Goal: Transaction & Acquisition: Purchase product/service

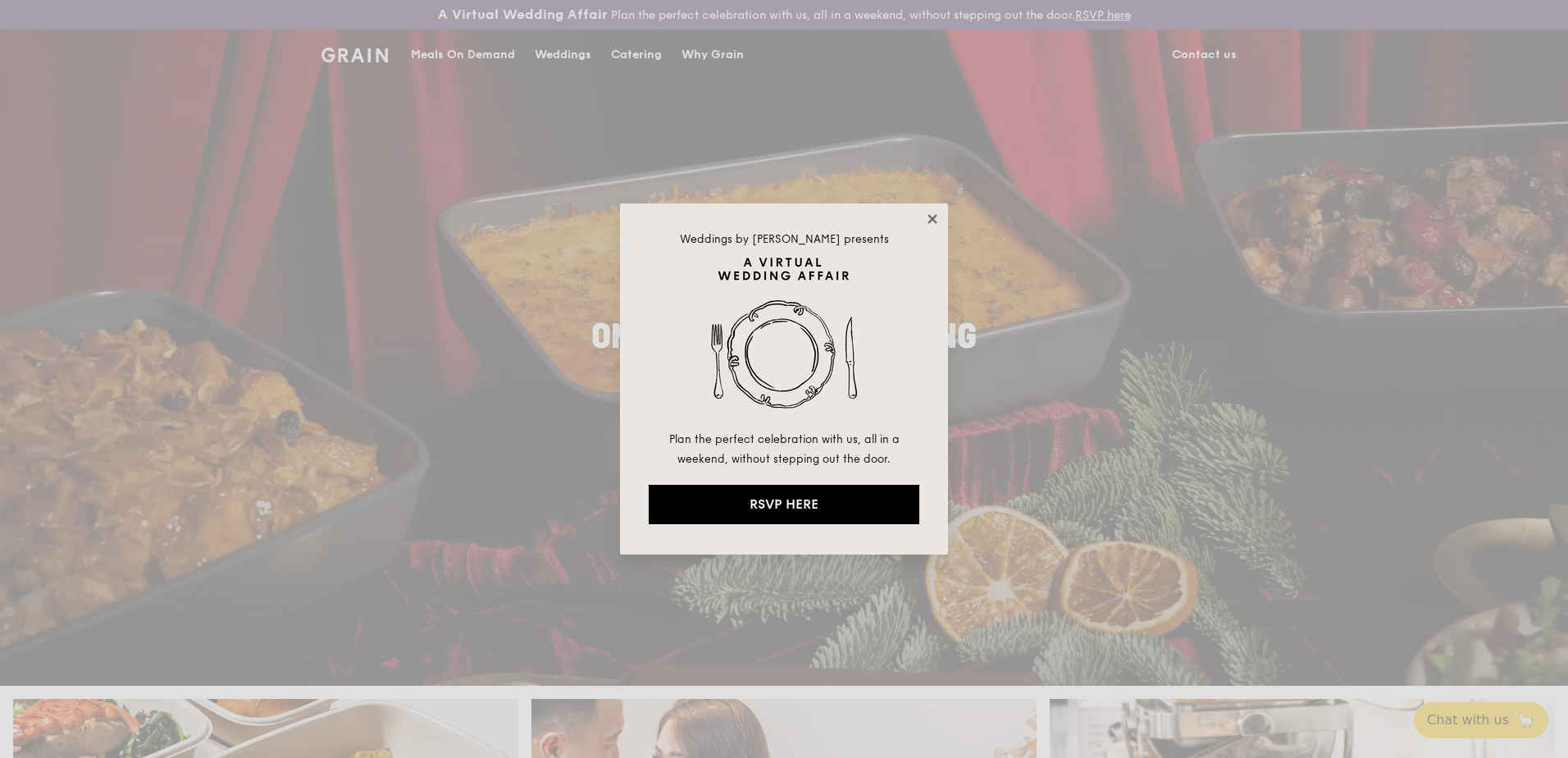
click at [935, 215] on icon at bounding box center [932, 219] width 15 height 15
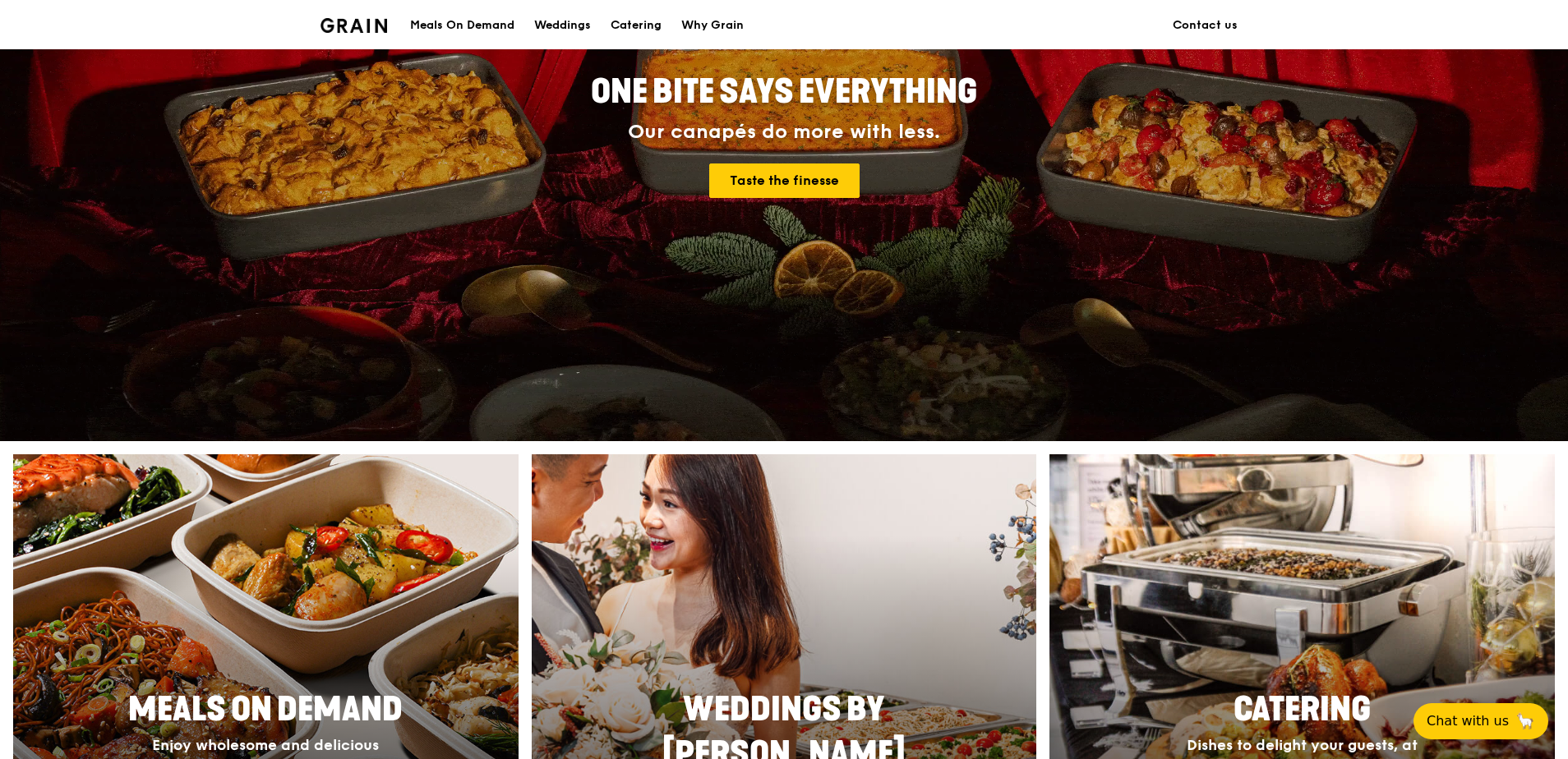
scroll to position [575, 0]
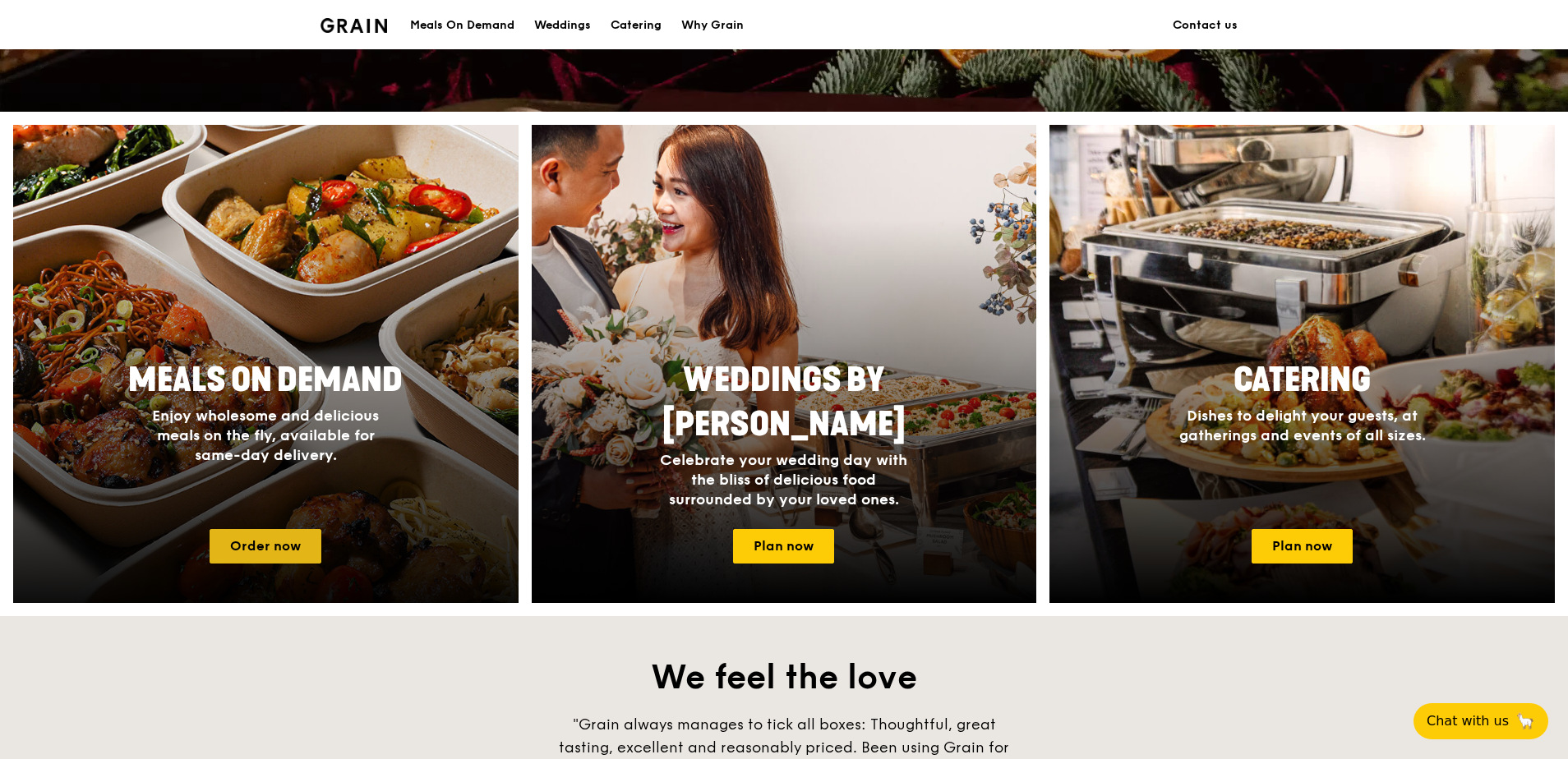
click at [273, 536] on link "Order now" at bounding box center [265, 545] width 112 height 34
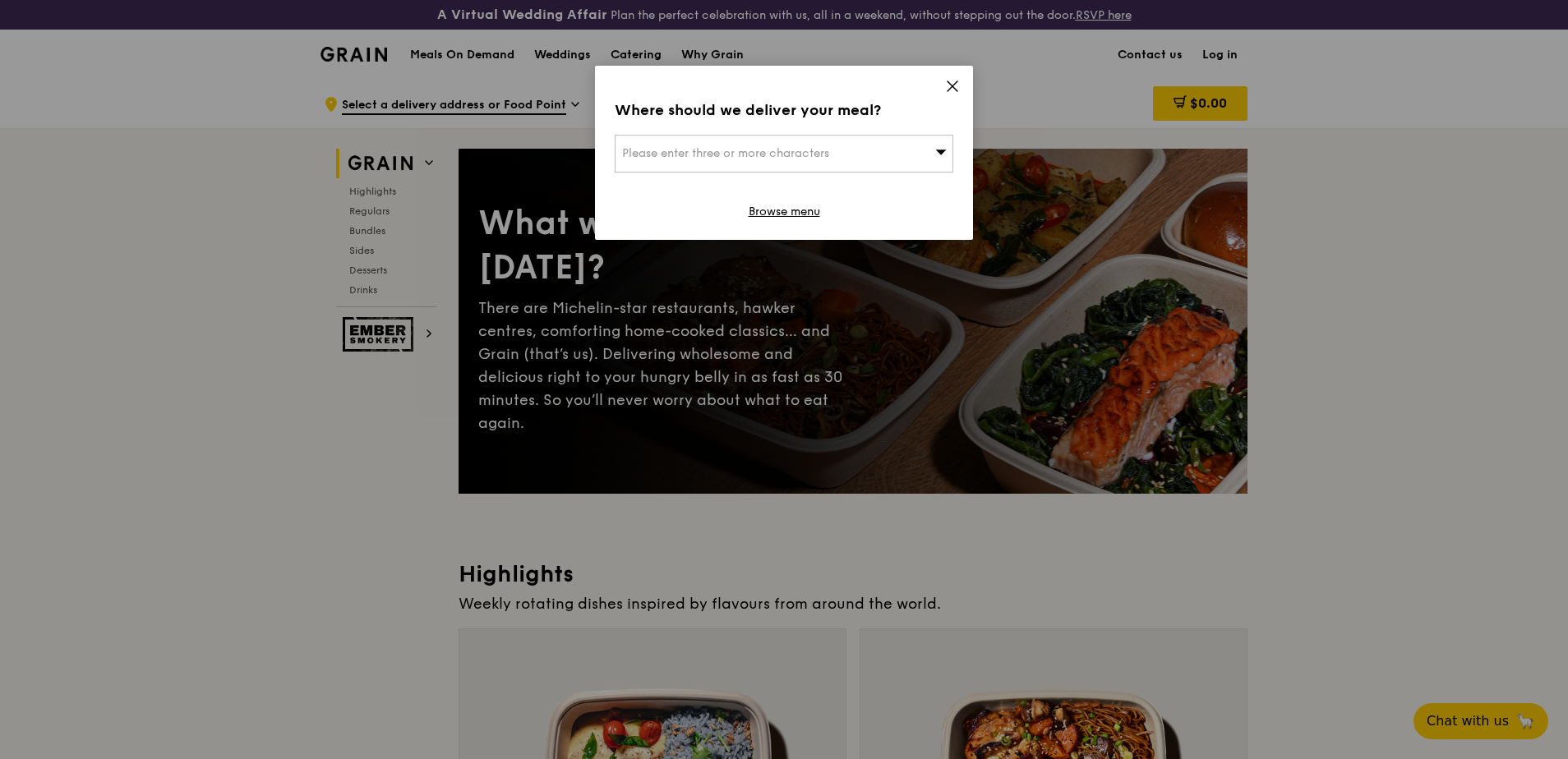
click at [915, 152] on div "Please enter three or more characters" at bounding box center [784, 153] width 338 height 38
click at [916, 150] on input "search" at bounding box center [784, 153] width 337 height 36
click at [962, 91] on div "Where should we deliver your meal? Please enter three or more characters Please…" at bounding box center [784, 152] width 378 height 174
click at [949, 86] on icon at bounding box center [953, 86] width 15 height 15
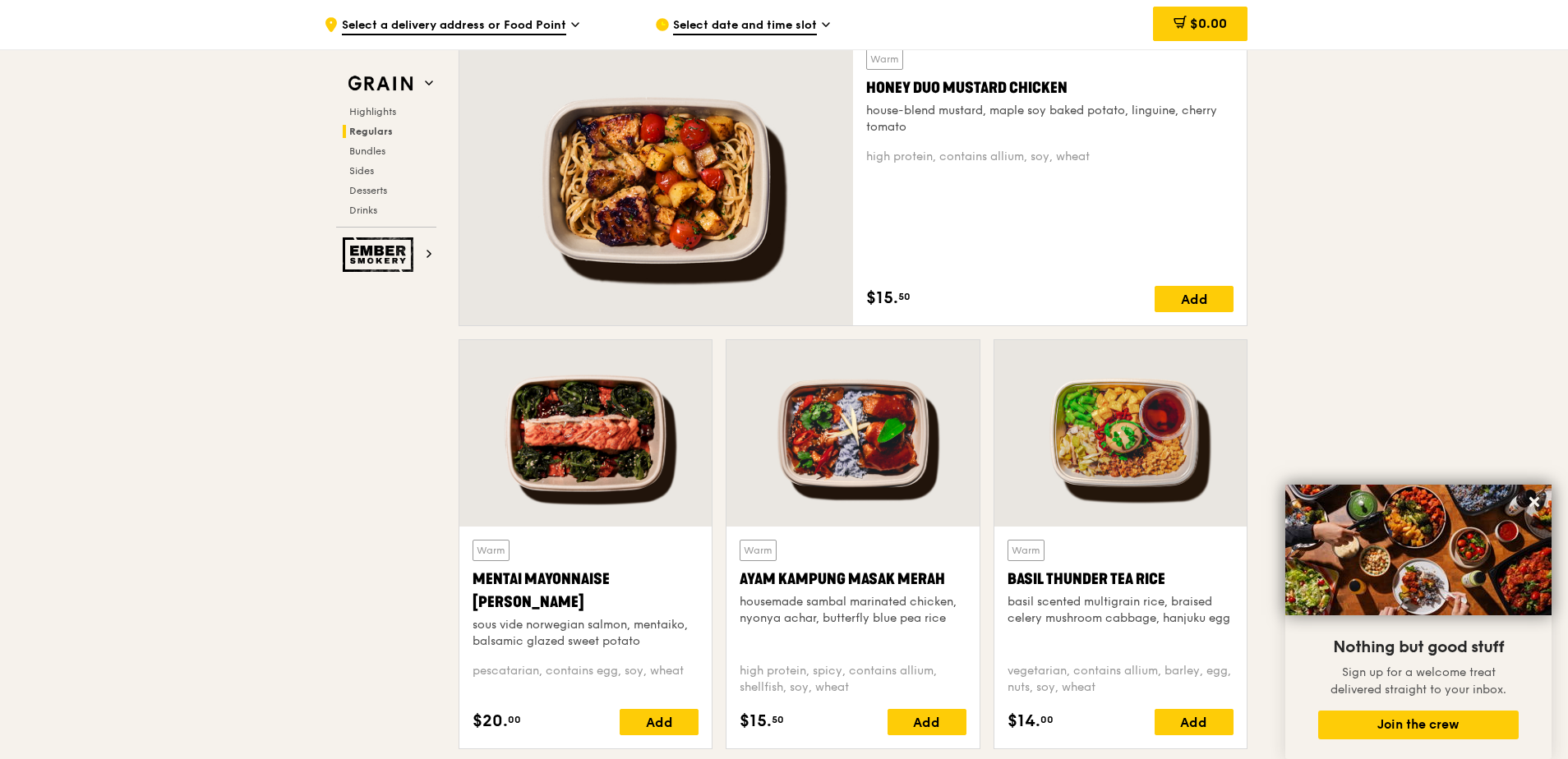
scroll to position [1232, 0]
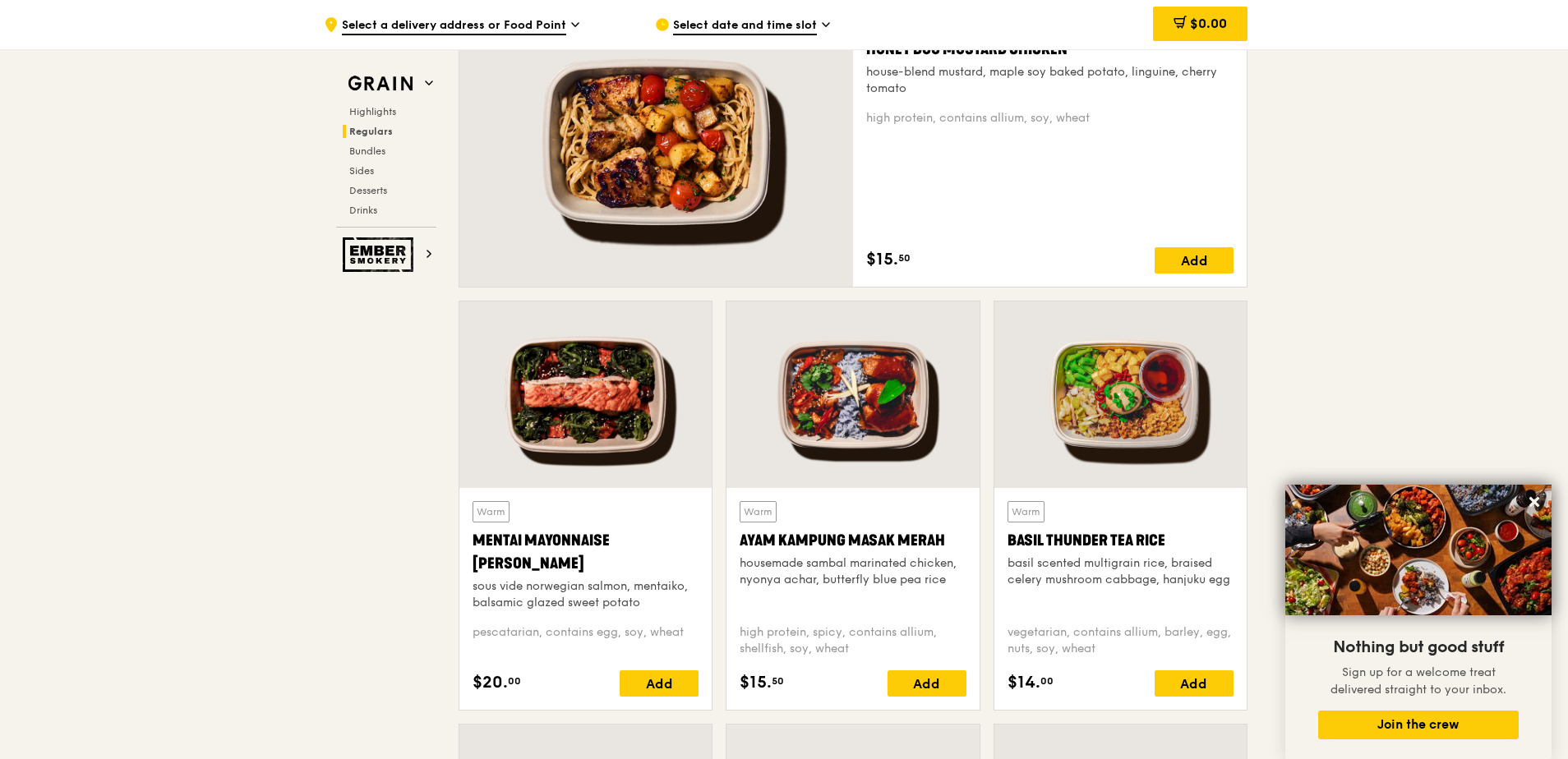
click at [580, 429] on div at bounding box center [585, 395] width 252 height 187
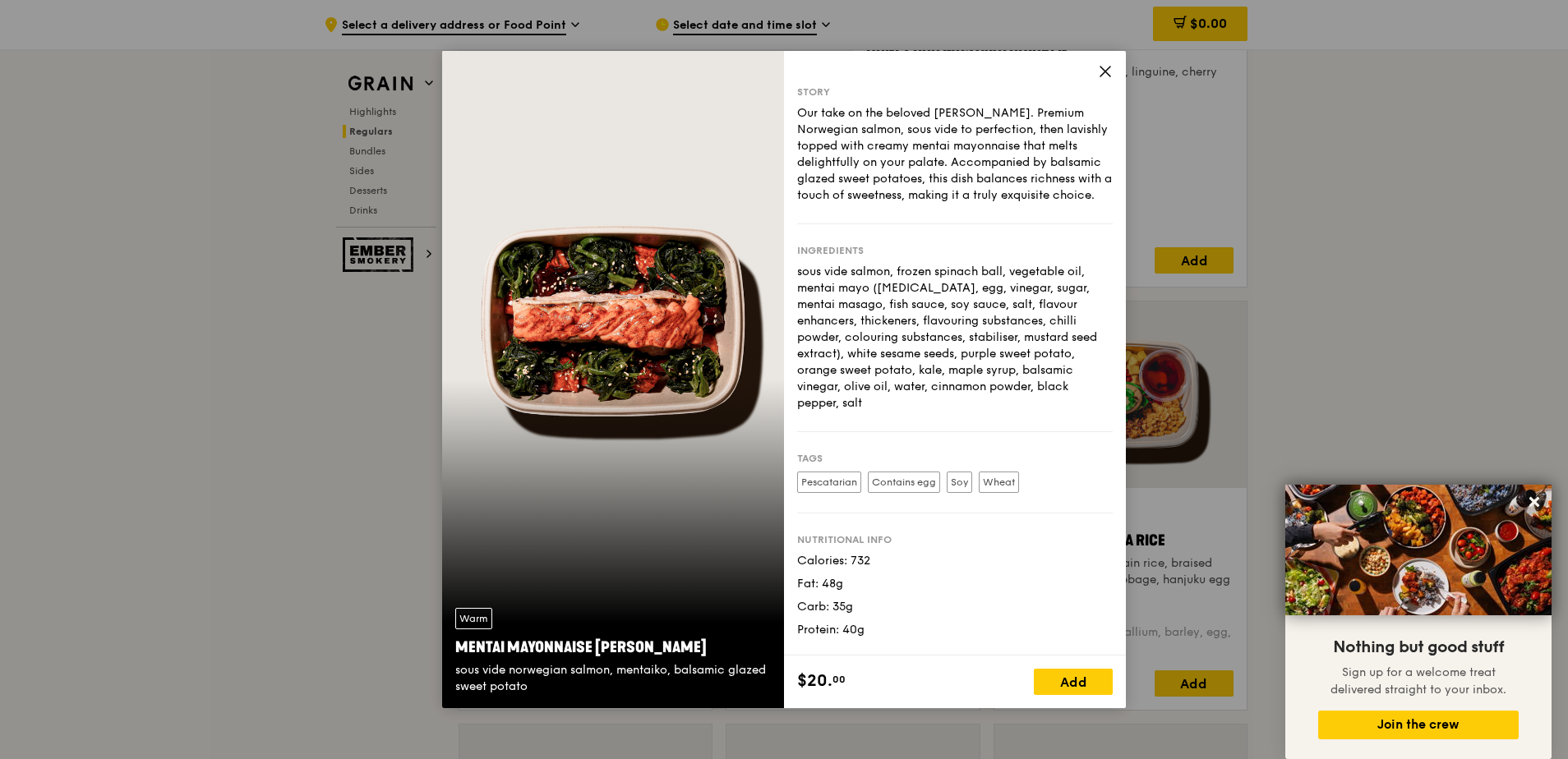
click at [1113, 70] on div "Story Our take on the beloved mentaiko salmon. Premium Norwegian salmon, sous v…" at bounding box center [955, 353] width 342 height 605
click at [1108, 72] on icon at bounding box center [1105, 72] width 15 height 15
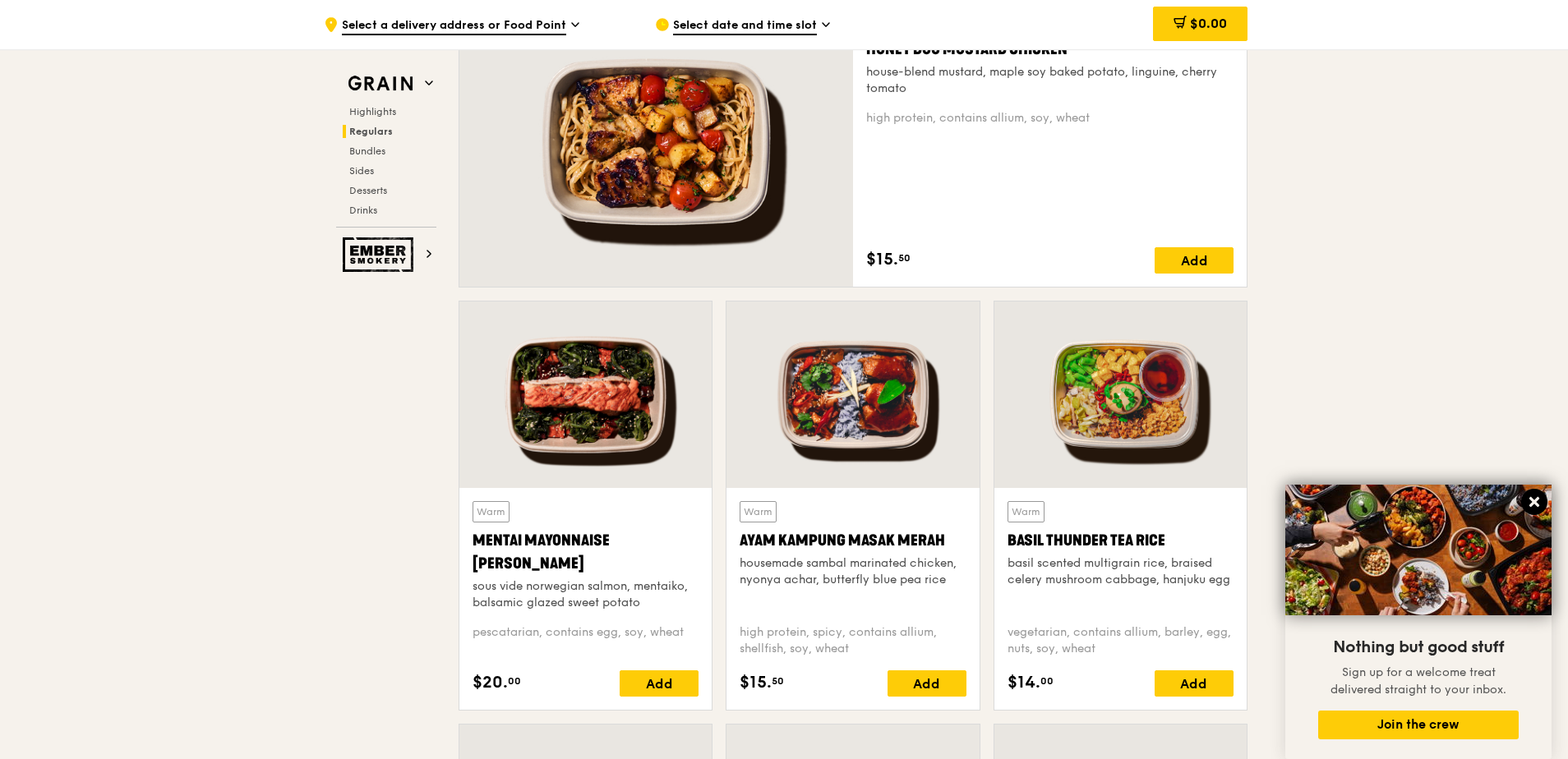
click at [1534, 494] on icon at bounding box center [1535, 502] width 15 height 15
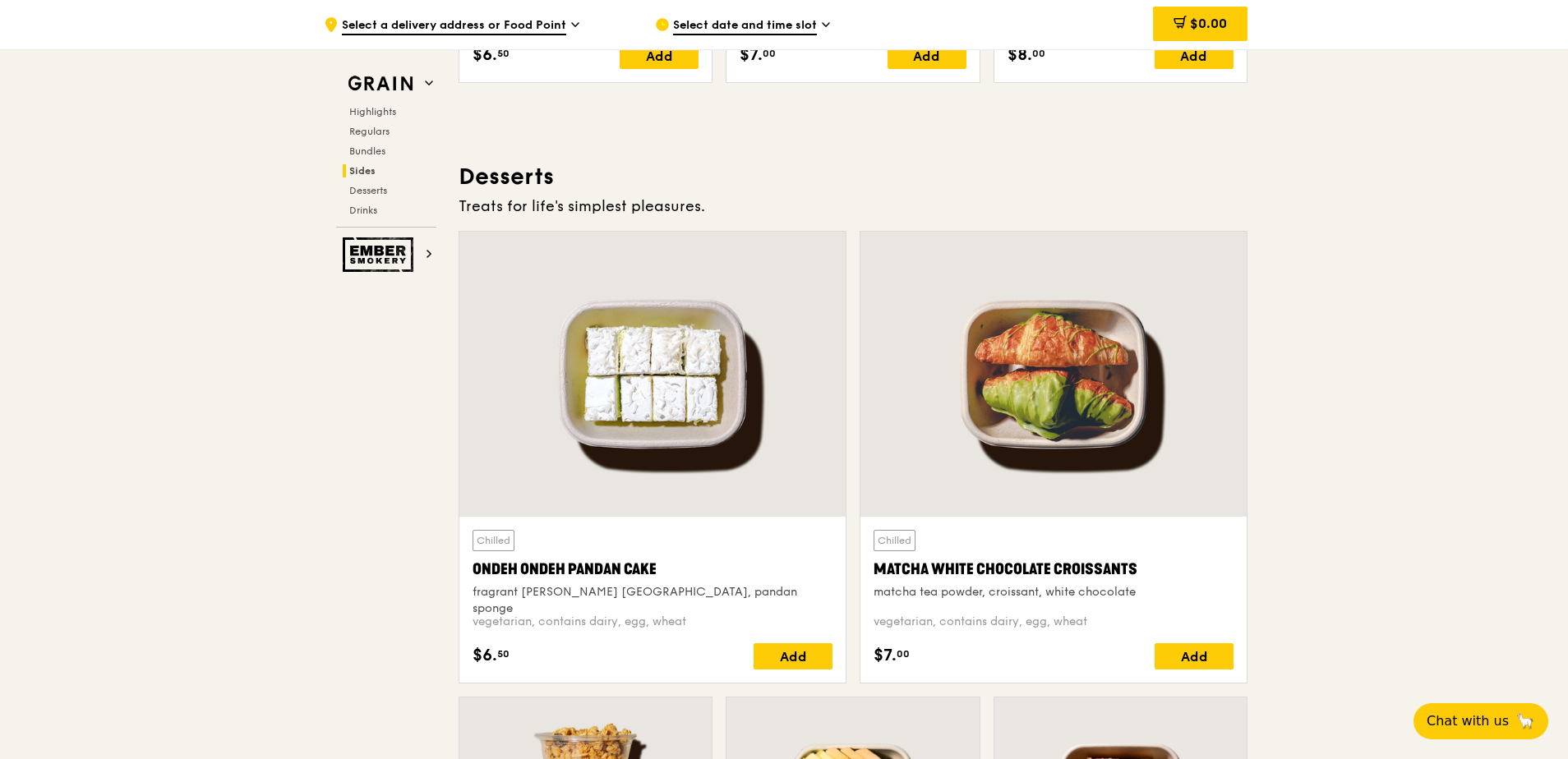
scroll to position [4929, 0]
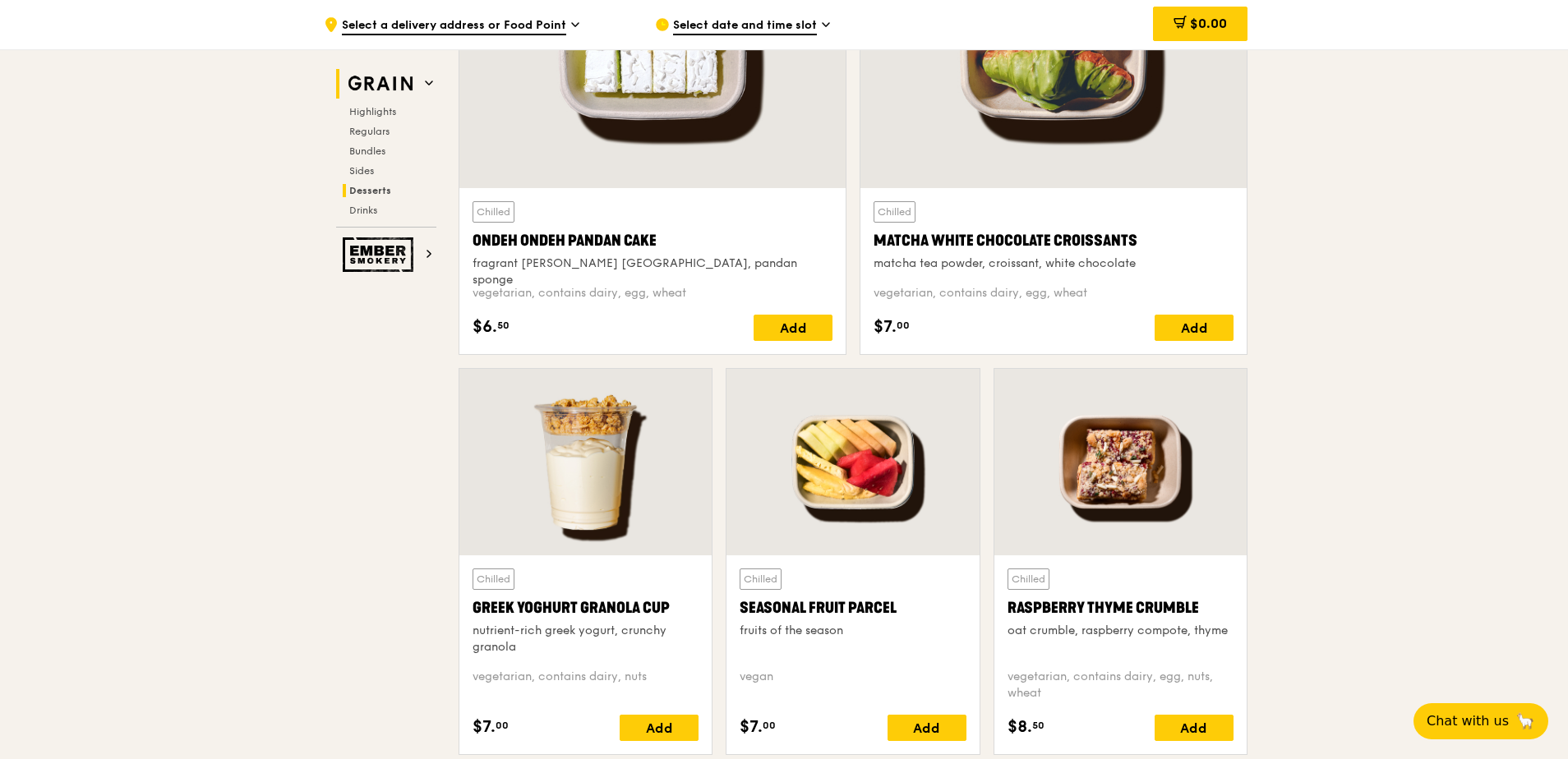
click at [407, 86] on img at bounding box center [380, 84] width 75 height 30
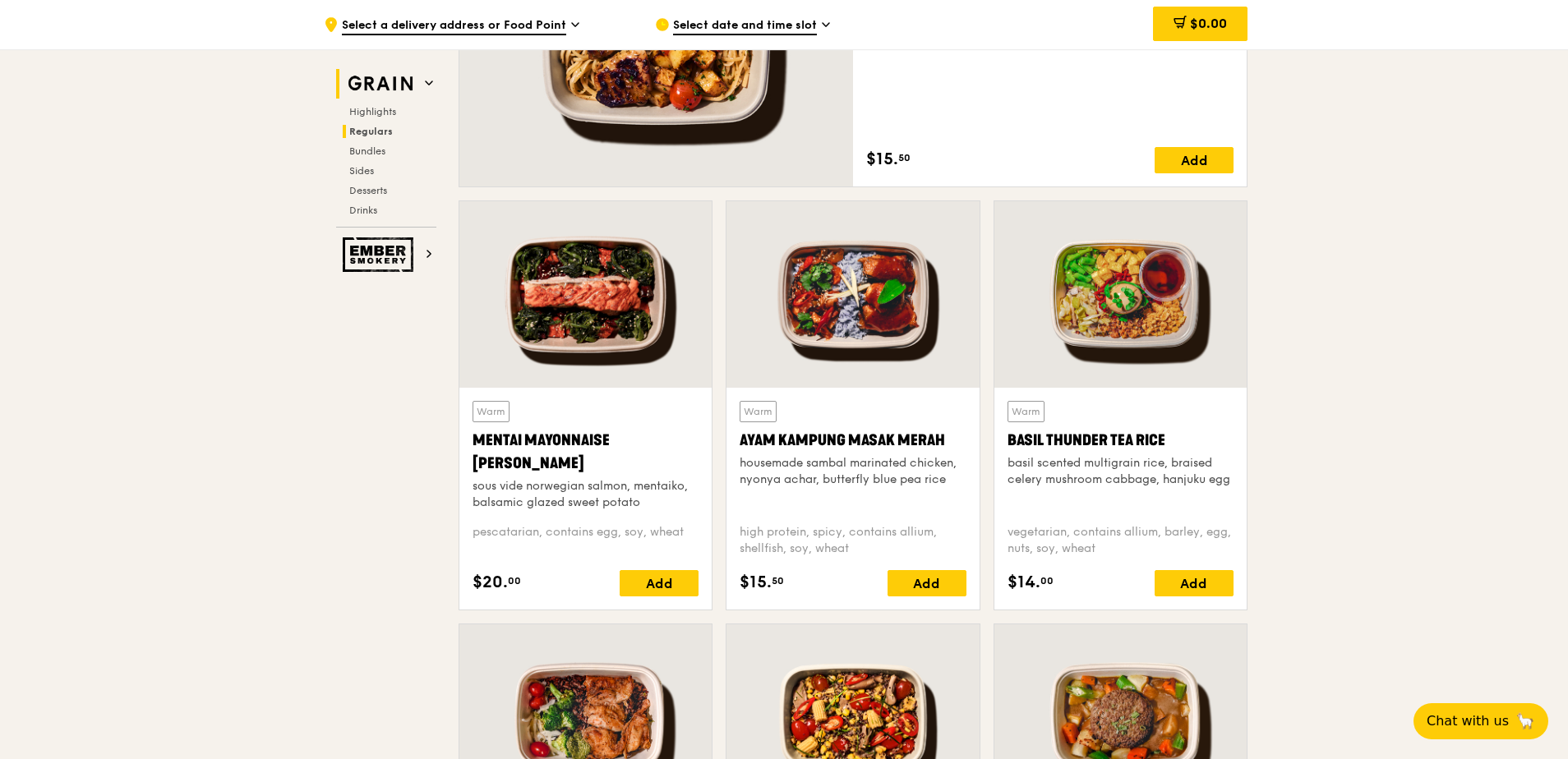
scroll to position [493, 0]
